Goal: Navigation & Orientation: Find specific page/section

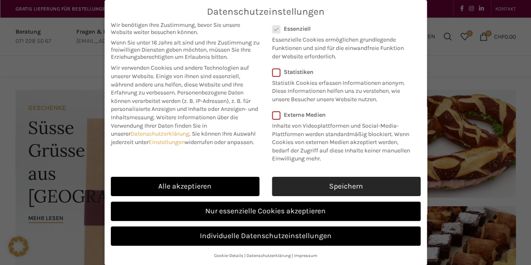
click at [308, 187] on link "Speichern" at bounding box center [346, 186] width 148 height 19
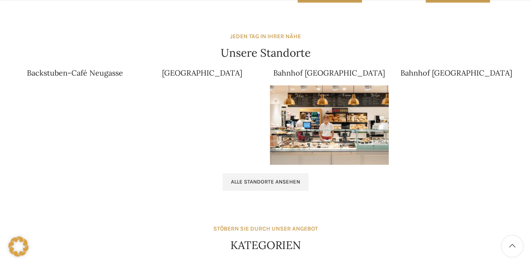
scroll to position [518, 0]
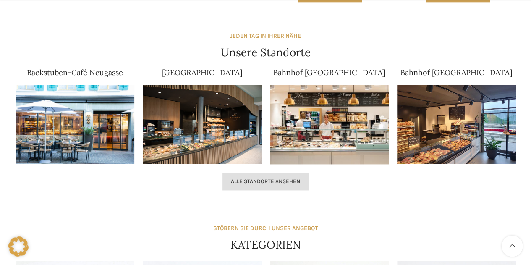
click at [288, 176] on link "Alle Standorte ansehen" at bounding box center [265, 181] width 86 height 18
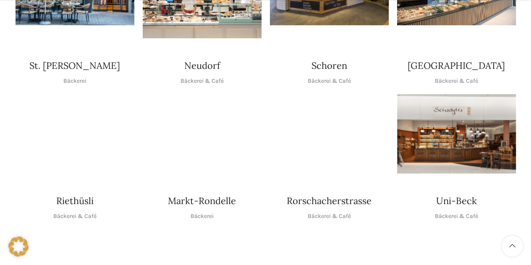
scroll to position [311, 0]
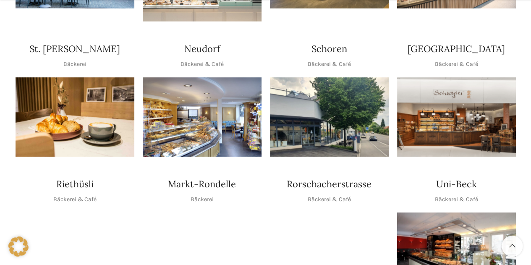
click at [210, 127] on img "1 / 1" at bounding box center [202, 116] width 119 height 79
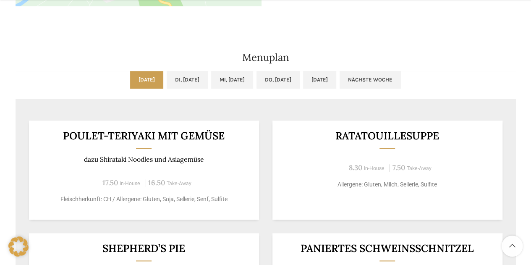
scroll to position [405, 0]
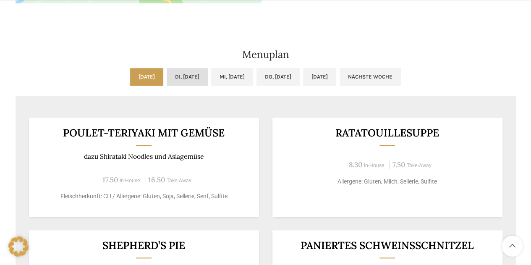
click at [181, 72] on link "Di, [DATE]" at bounding box center [187, 77] width 41 height 18
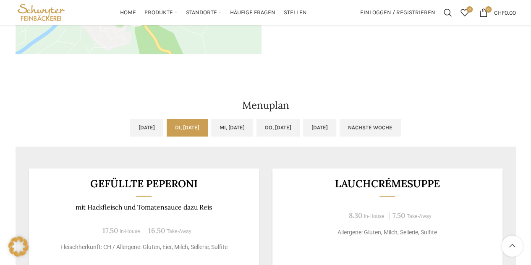
scroll to position [342, 0]
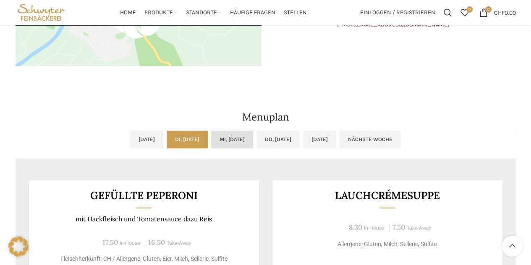
click at [242, 138] on link "Mi, [DATE]" at bounding box center [232, 139] width 42 height 18
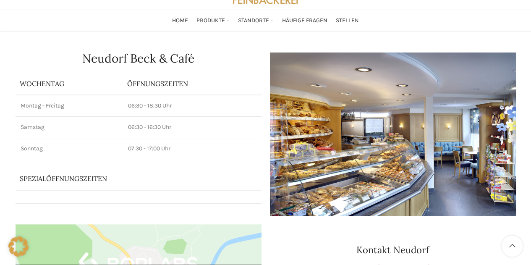
scroll to position [0, 0]
